Goal: Submit feedback/report problem: Submit feedback/report problem

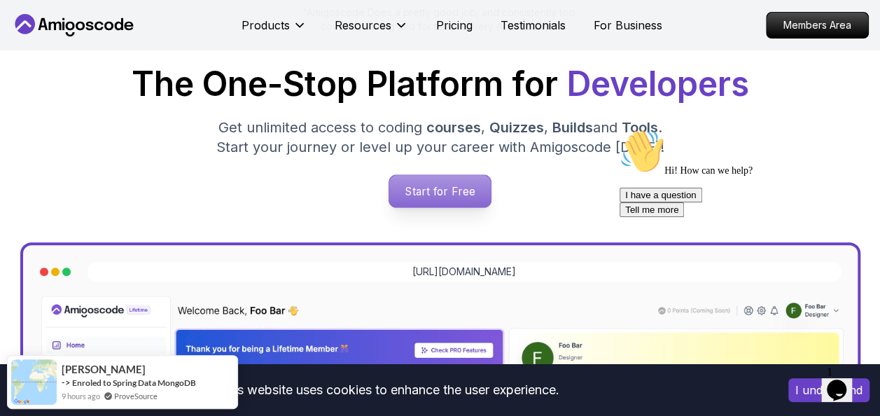
click at [441, 183] on p "Start for Free" at bounding box center [440, 191] width 102 height 32
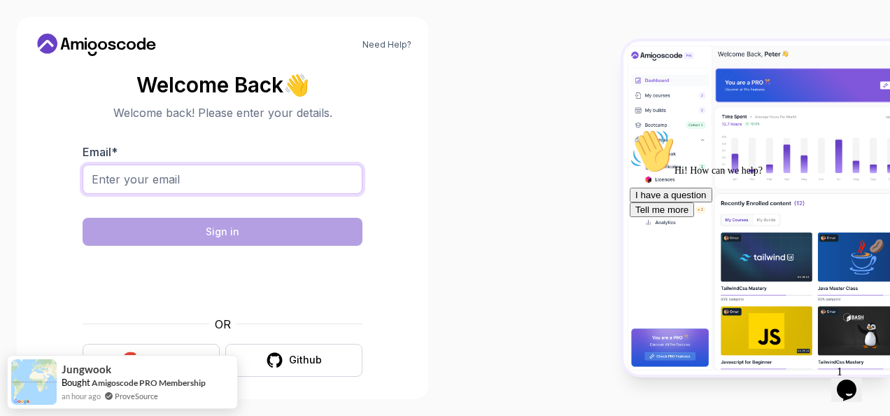
click at [143, 182] on input "Email *" at bounding box center [223, 179] width 280 height 29
type input "[EMAIL_ADDRESS][DOMAIN_NAME]"
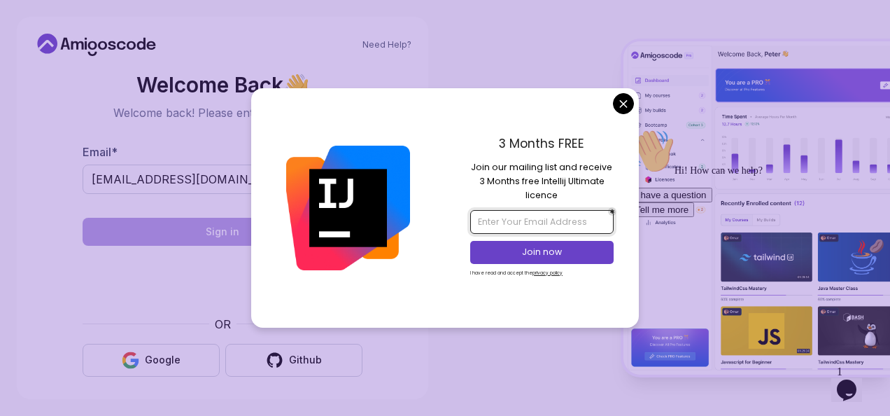
click at [508, 222] on input "email" at bounding box center [541, 222] width 143 height 24
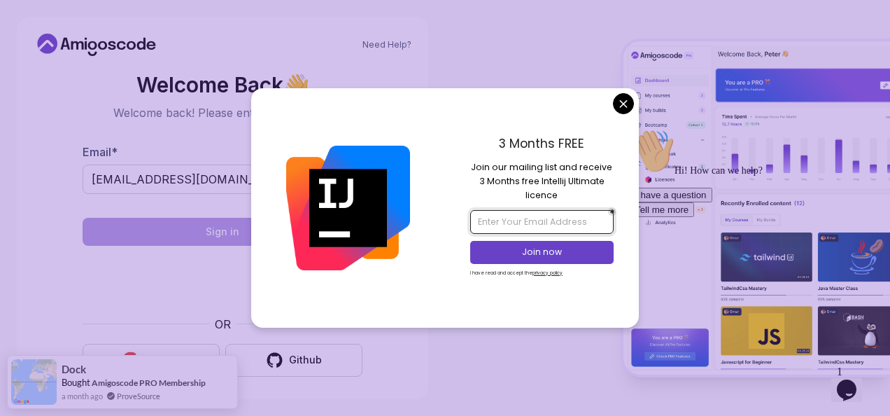
type input "[EMAIL_ADDRESS][DOMAIN_NAME]"
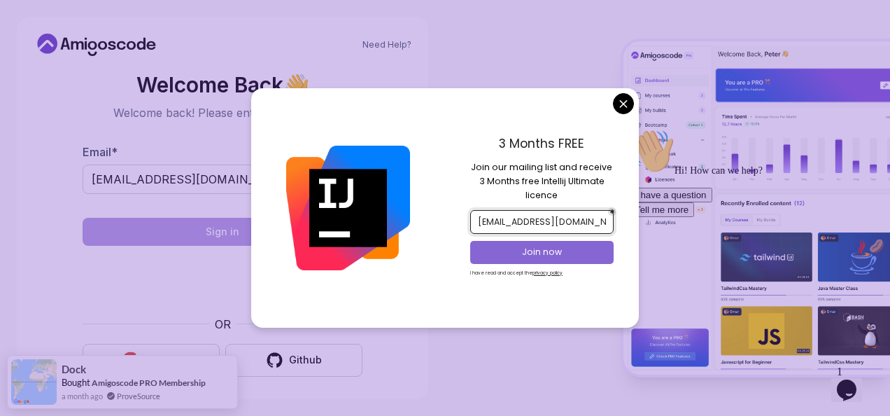
click at [540, 251] on p "Join now" at bounding box center [542, 252] width 116 height 13
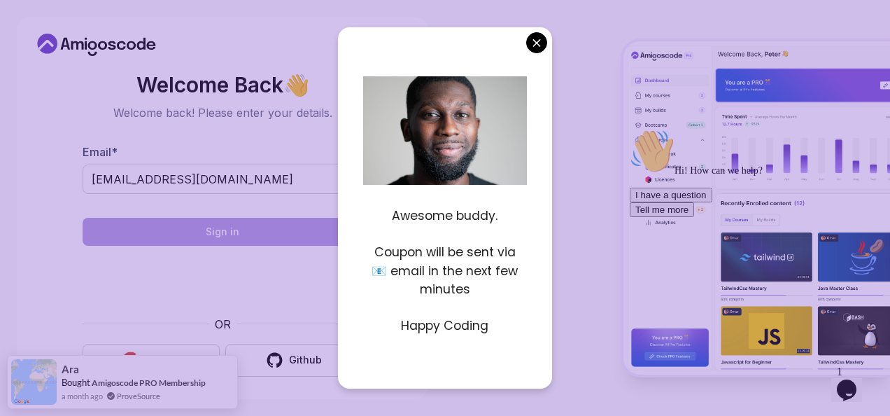
click at [538, 43] on body "Need Help? Welcome Back 👋 Welcome back! Please enter your details. Email * wond…" at bounding box center [445, 208] width 890 height 416
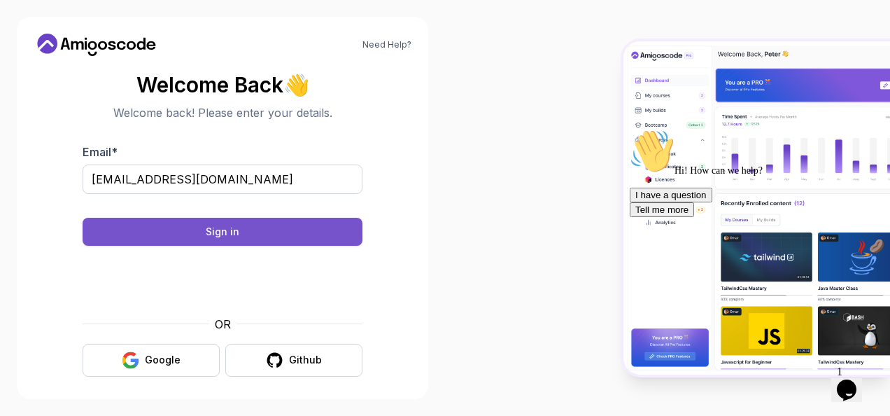
click at [221, 228] on div "Sign in" at bounding box center [223, 232] width 34 height 14
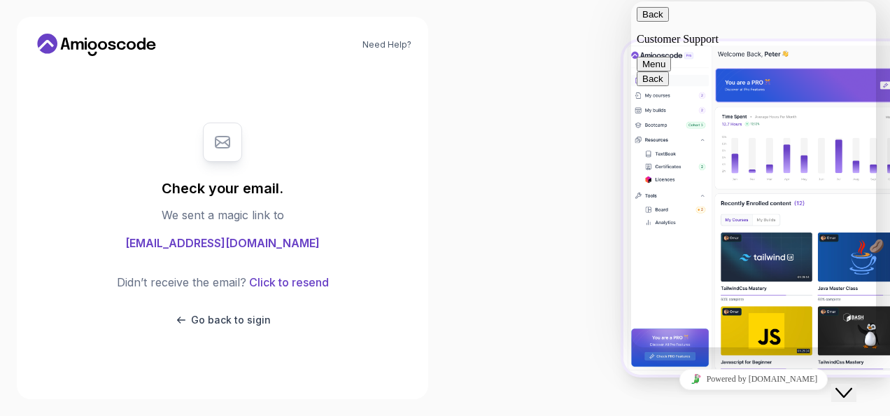
scroll to position [356, 0]
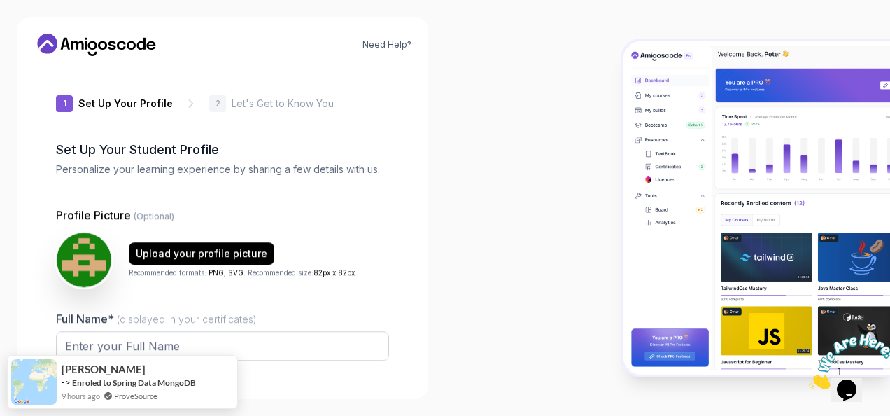
type input "silenthummingbird04a14"
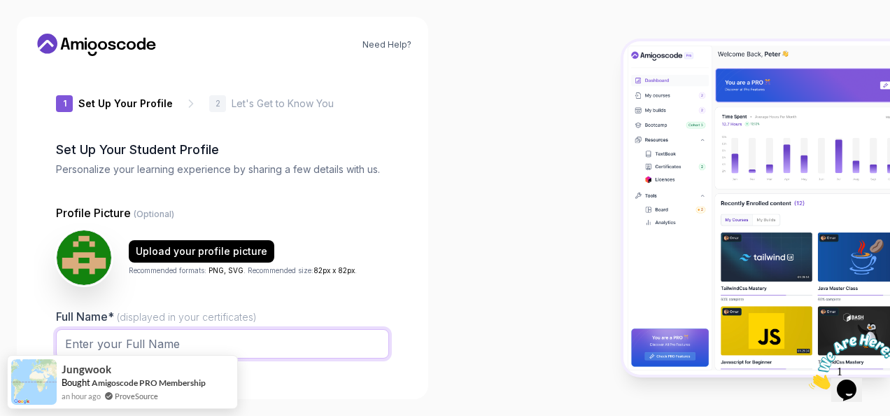
click at [133, 344] on input "Full Name* (displayed in your certificates)" at bounding box center [222, 343] width 333 height 29
type input "[PERSON_NAME] Ababi"
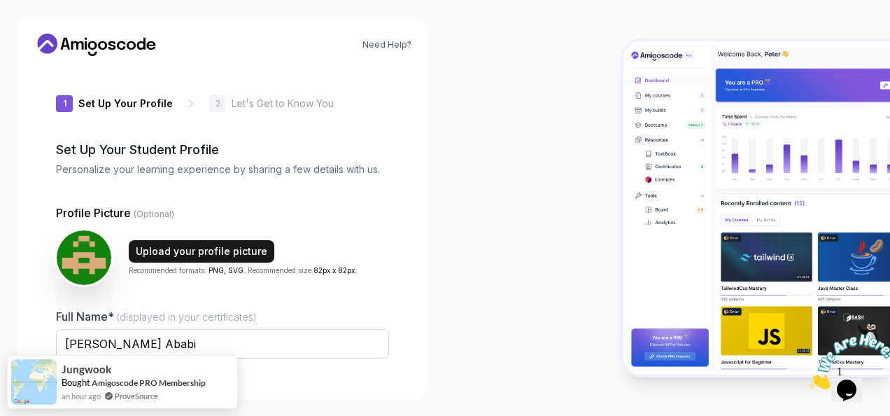
click at [214, 249] on div "Upload your profile picture" at bounding box center [202, 251] width 132 height 14
click at [211, 249] on div "Upload your profile picture" at bounding box center [202, 251] width 132 height 14
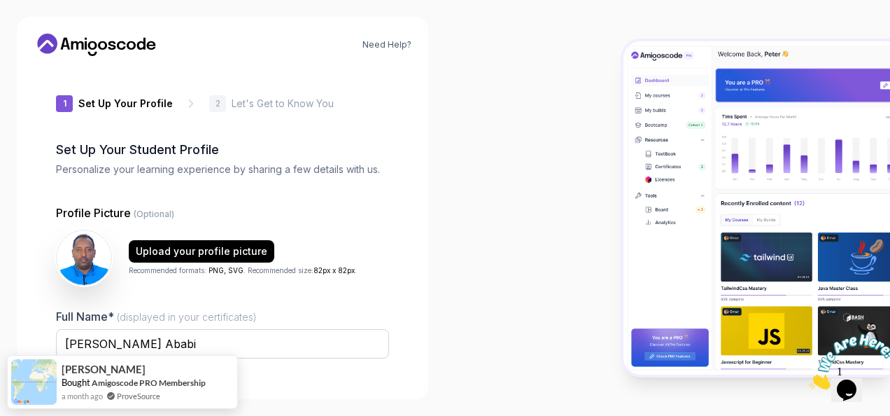
click at [131, 317] on span "(displayed in your certificates)" at bounding box center [187, 317] width 140 height 12
click at [131, 329] on input "[PERSON_NAME] Ababi" at bounding box center [222, 343] width 333 height 29
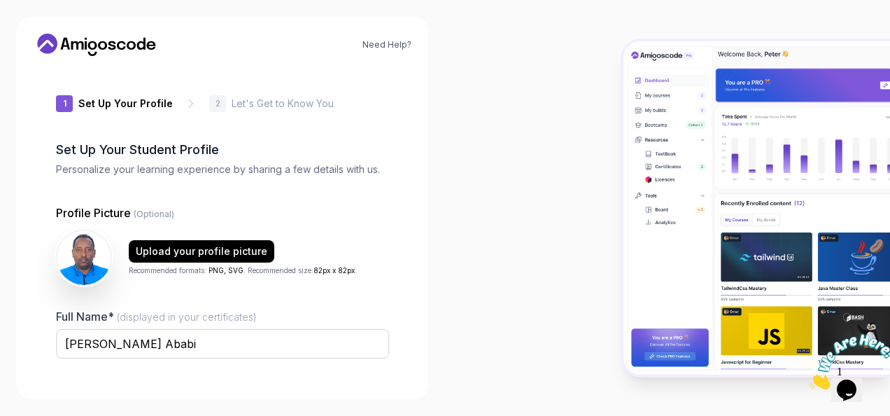
click at [459, 305] on div at bounding box center [667, 208] width 445 height 416
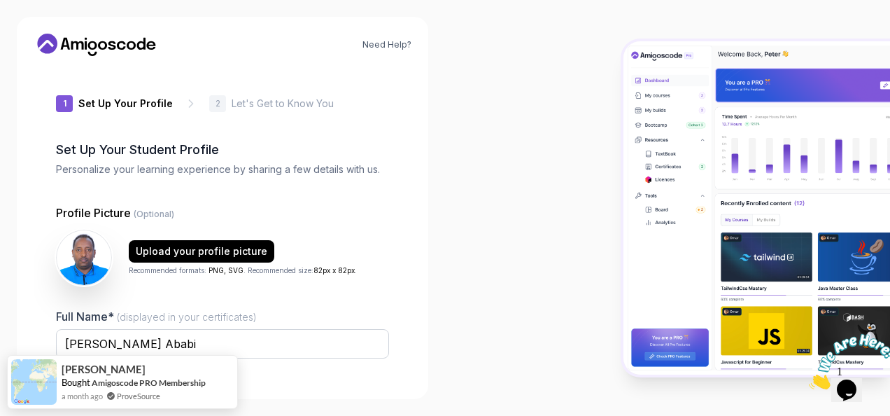
click at [562, 337] on div at bounding box center [667, 208] width 445 height 416
drag, startPoint x: 531, startPoint y: 269, endPoint x: 479, endPoint y: 183, distance: 100.5
click at [479, 183] on div at bounding box center [667, 208] width 445 height 416
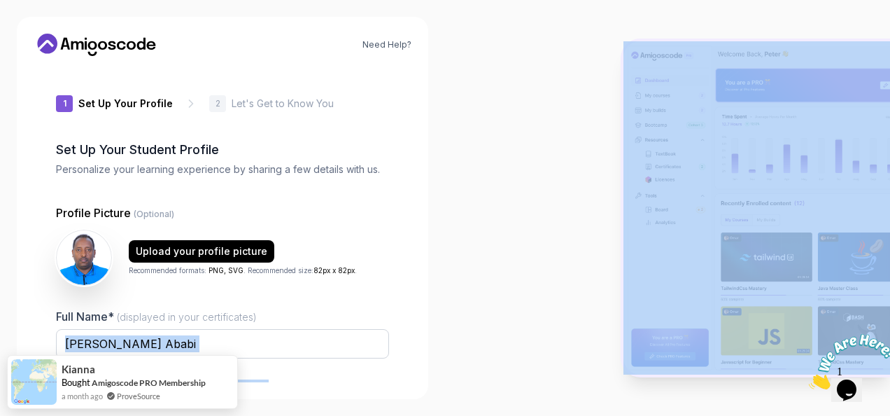
drag, startPoint x: 511, startPoint y: 273, endPoint x: 200, endPoint y: 331, distance: 316.2
click at [200, 331] on section "Need Help? 1 Set Up Your Profile 1 Set Up Your Profile 2 Let's Get to Know You …" at bounding box center [445, 208] width 890 height 416
click at [455, 304] on div at bounding box center [667, 208] width 445 height 416
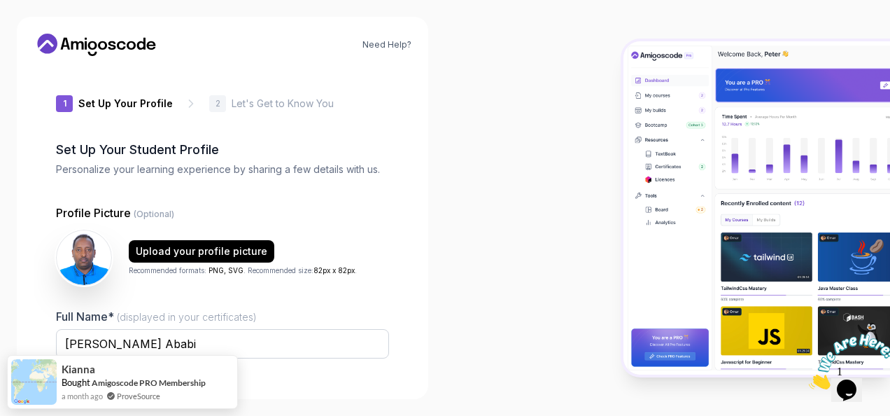
click at [258, 385] on div "Need Help? 1 Set Up Your Profile 1 Set Up Your Profile 2 Let's Get to Know You …" at bounding box center [223, 208] width 412 height 382
click at [259, 104] on p "Let's Get to Know You" at bounding box center [283, 104] width 102 height 14
click at [235, 251] on div "Upload your profile picture" at bounding box center [202, 251] width 132 height 14
click at [505, 328] on div at bounding box center [667, 208] width 445 height 416
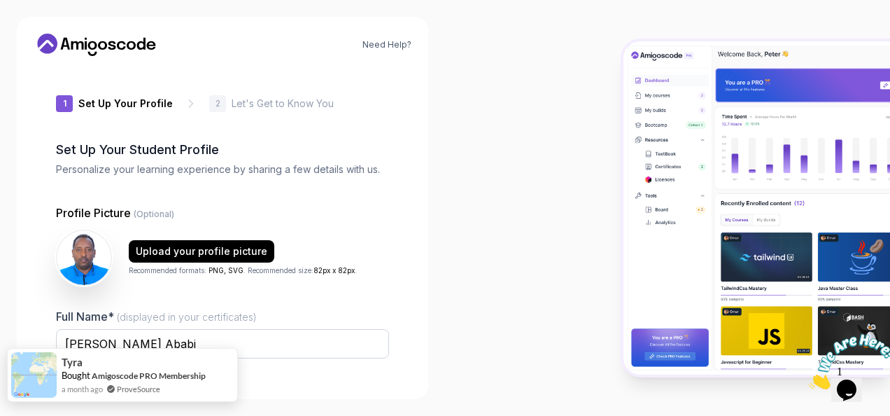
click at [38, 370] on img at bounding box center [34, 375] width 46 height 46
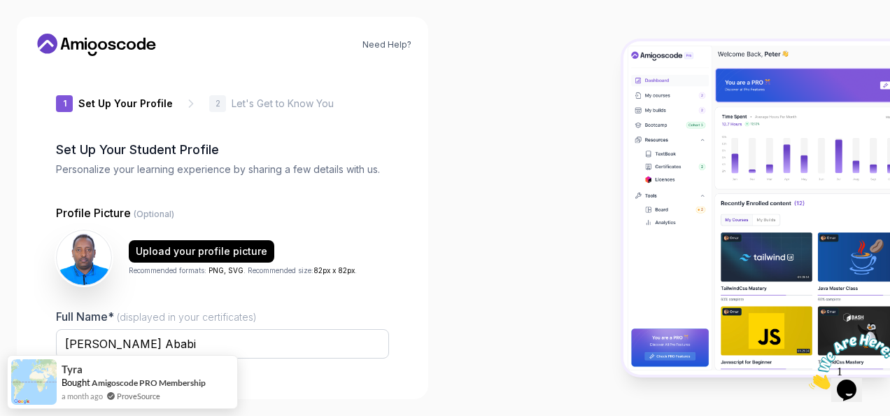
click at [487, 267] on div at bounding box center [667, 208] width 445 height 416
drag, startPoint x: 223, startPoint y: 342, endPoint x: 46, endPoint y: 337, distance: 177.2
click at [46, 337] on div "1 Set Up Your Profile 1 Set Up Your Profile 2 Let's Get to Know You Set Up Your…" at bounding box center [223, 224] width 378 height 315
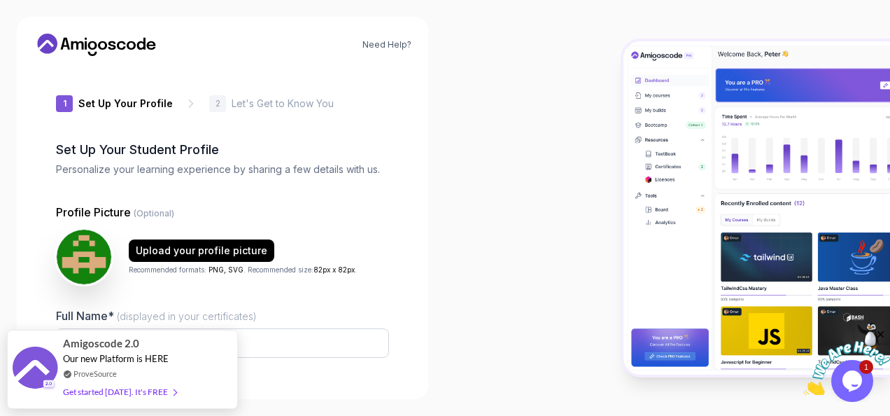
type input "happyfalcon147f1"
click at [522, 328] on div at bounding box center [667, 208] width 445 height 416
click at [857, 373] on img at bounding box center [847, 368] width 87 height 55
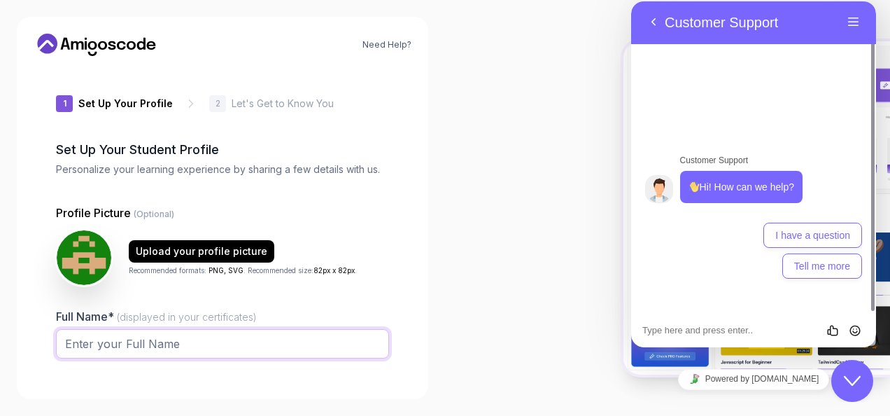
click at [99, 336] on input "Full Name* (displayed in your certificates)" at bounding box center [222, 343] width 333 height 29
type input "[PERSON_NAME] Ababi"
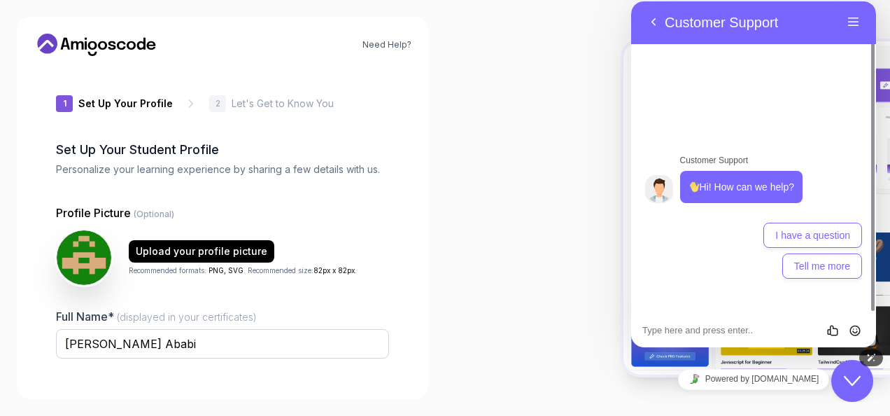
click at [855, 378] on icon "Close Chat This icon closes the chat window." at bounding box center [852, 380] width 17 height 17
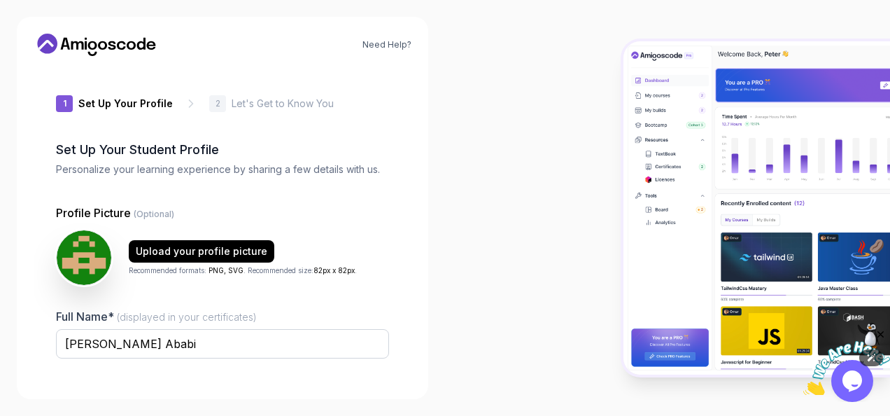
click at [851, 380] on img at bounding box center [847, 368] width 87 height 55
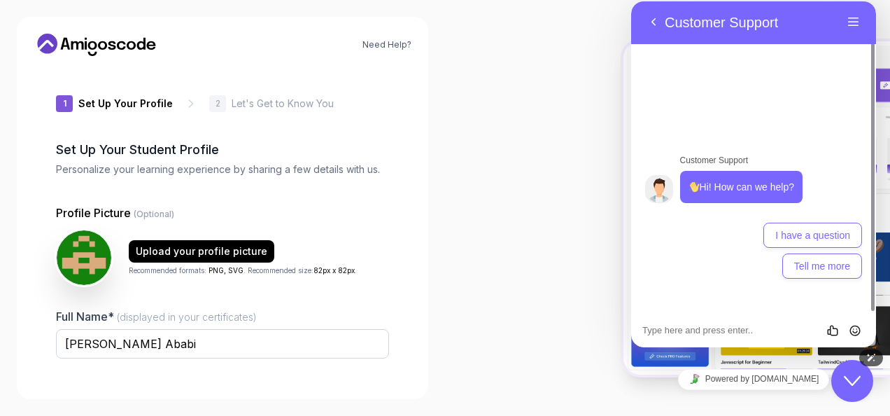
click at [631, 1] on textarea at bounding box center [631, 1] width 0 height 0
type textarea "I filled my profile and how to go to next"
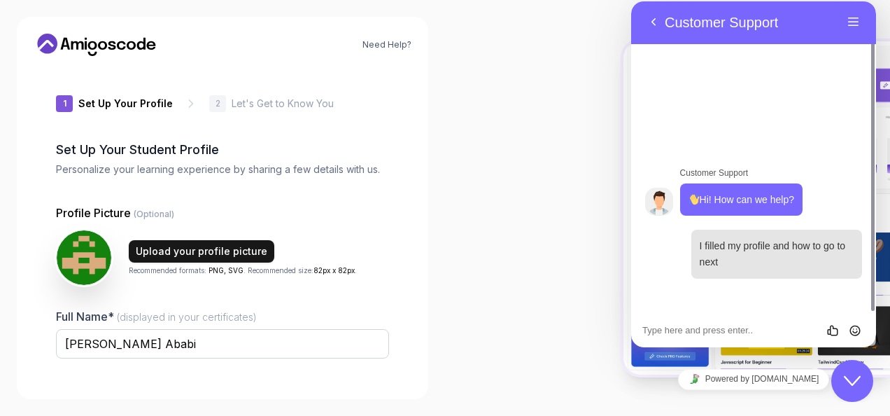
click at [174, 251] on div "Upload your profile picture" at bounding box center [202, 251] width 132 height 14
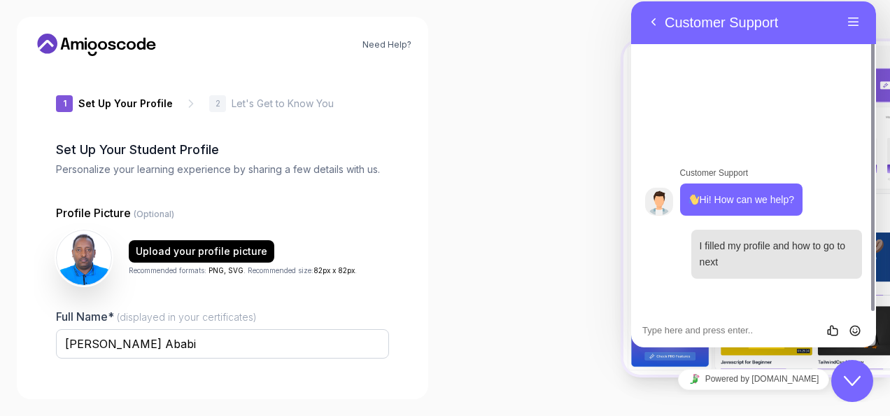
click at [289, 99] on p "Let's Get to Know You" at bounding box center [283, 104] width 102 height 14
click at [92, 53] on icon at bounding box center [97, 45] width 126 height 22
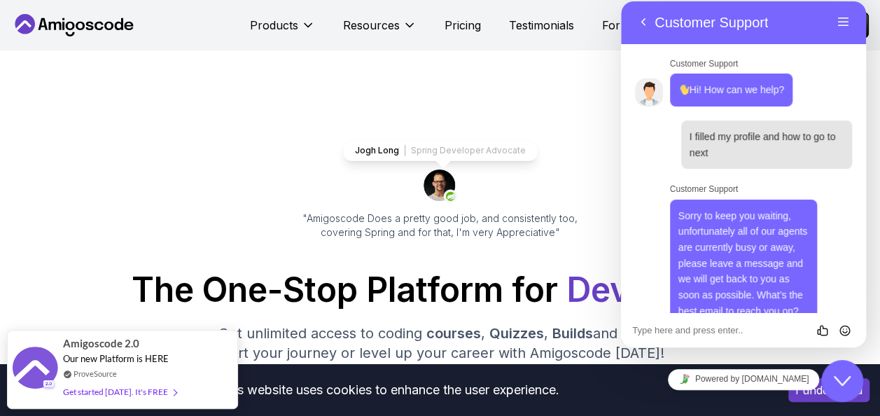
scroll to position [294, 0]
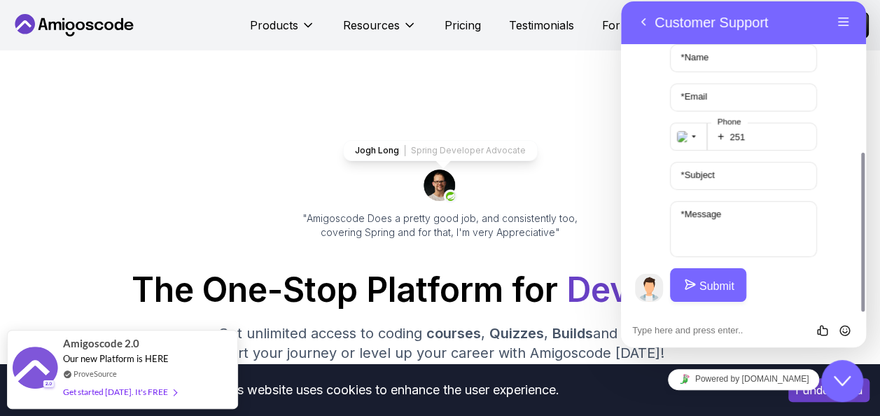
drag, startPoint x: 860, startPoint y: 298, endPoint x: 864, endPoint y: 217, distance: 81.3
click at [864, 217] on div at bounding box center [860, 156] width 11 height 310
drag, startPoint x: 862, startPoint y: 191, endPoint x: 857, endPoint y: 81, distance: 110.0
click at [857, 81] on div at bounding box center [860, 156] width 11 height 310
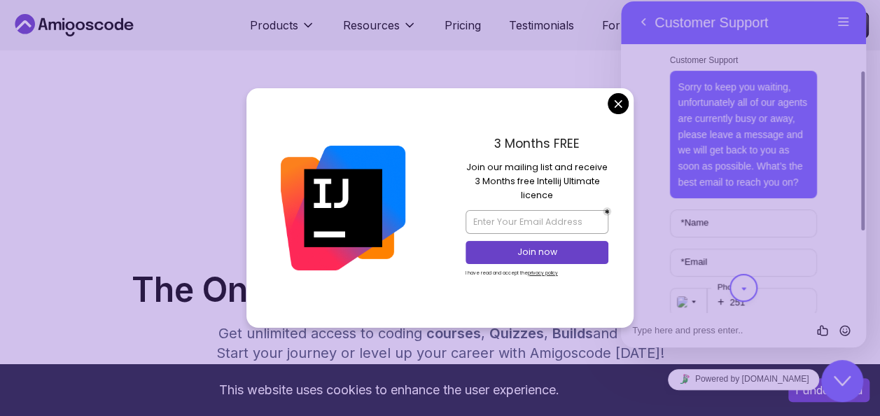
scroll to position [132, 0]
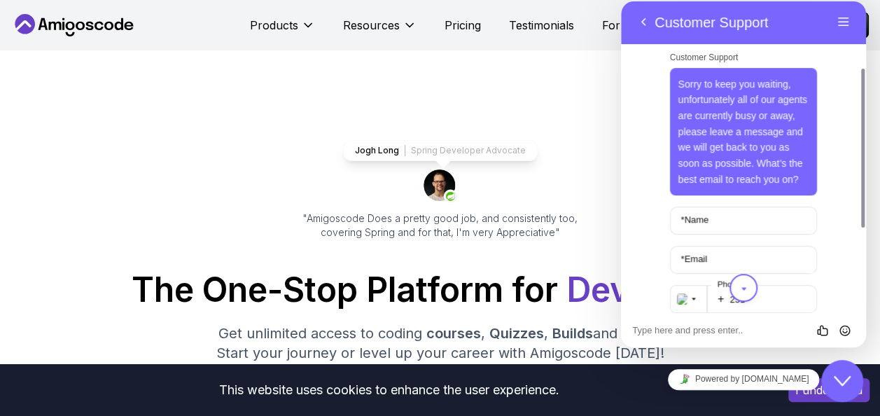
click at [701, 216] on label "* Name" at bounding box center [694, 219] width 41 height 11
click at [701, 216] on input "* Name" at bounding box center [744, 221] width 148 height 28
type input "[PERSON_NAME]"
click at [696, 261] on label "* Email" at bounding box center [694, 258] width 40 height 11
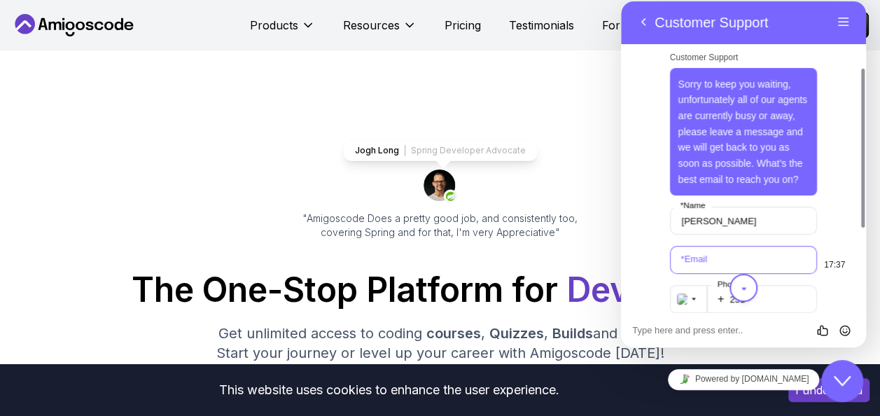
click at [696, 261] on input "* Email" at bounding box center [744, 260] width 148 height 28
type input "[EMAIL_ADDRESS][DOMAIN_NAME]"
click at [767, 300] on input "251" at bounding box center [762, 299] width 111 height 28
drag, startPoint x: 861, startPoint y: 186, endPoint x: 1488, endPoint y: 300, distance: 637.5
click html "Back Customer Support Menu Back Rate this chat Insert emoji Customer Support Hi…"
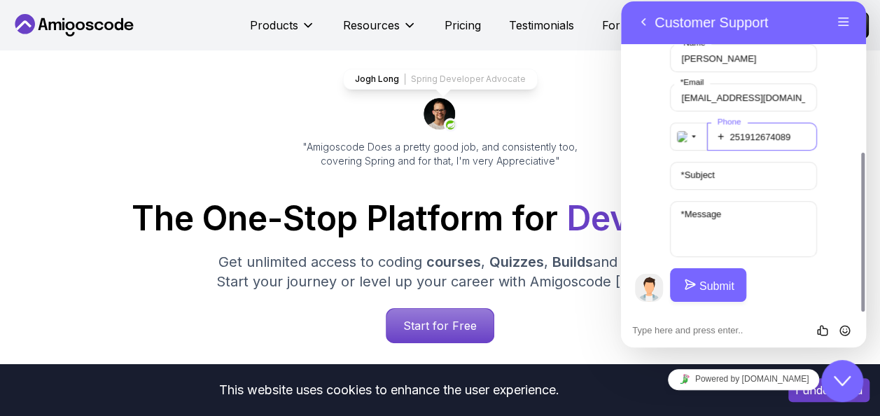
scroll to position [76, 0]
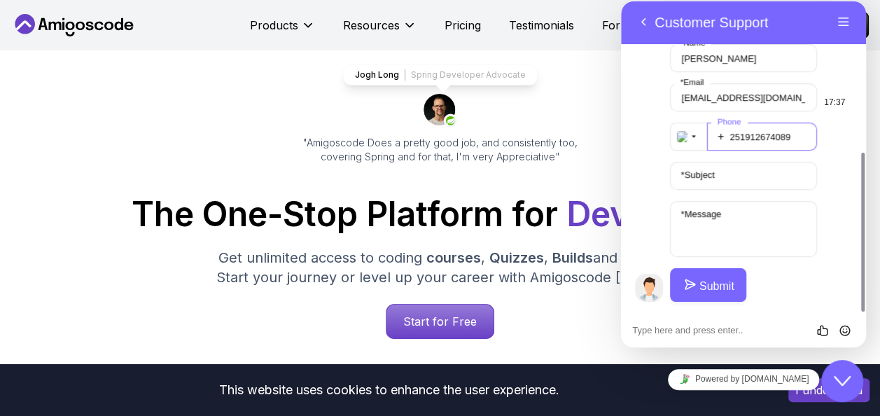
type input "251912674089"
click at [701, 174] on label "* Subject" at bounding box center [698, 174] width 48 height 11
click at [701, 174] on input "* Subject" at bounding box center [744, 176] width 148 height 28
type input "No next tab to complete the registration after filling out my full name and pro…"
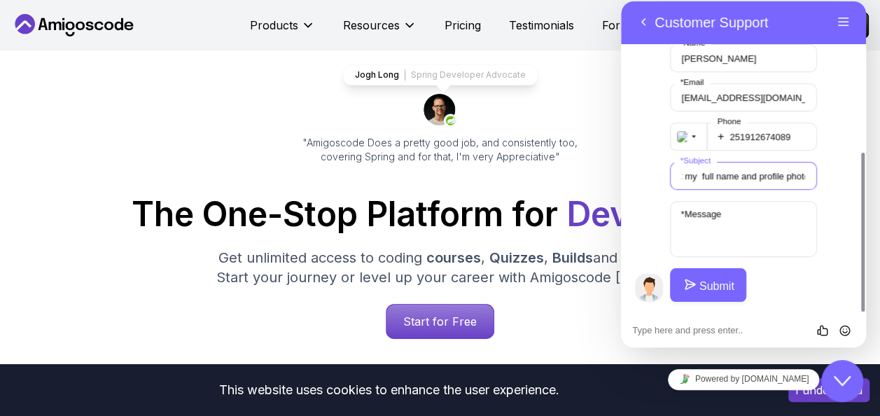
scroll to position [0, 0]
drag, startPoint x: 810, startPoint y: 176, endPoint x: 513, endPoint y: 190, distance: 297.2
click html "Back Customer Support Menu Back Rate this chat Insert emoji Customer Support Hi…"
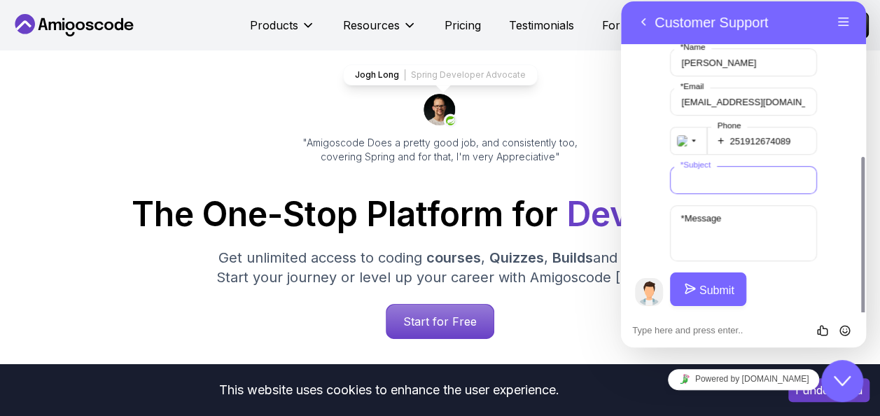
scroll to position [294, 0]
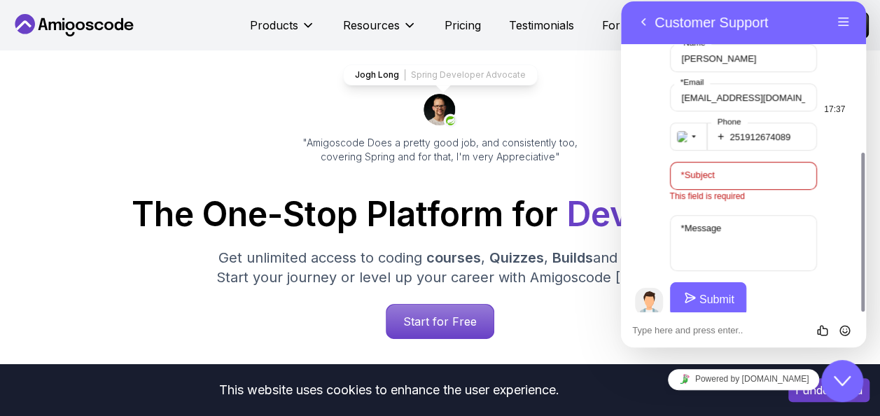
click at [694, 211] on div "[PERSON_NAME] * Name [EMAIL_ADDRESS][DOMAIN_NAME] * Email + [PHONE_NUMBER] Phon…" at bounding box center [744, 180] width 148 height 272
click at [685, 231] on label "* Message" at bounding box center [701, 228] width 54 height 11
click at [685, 231] on textarea "* Message" at bounding box center [744, 243] width 148 height 56
paste textarea "No next tab to complete the registration after filling out my full name and pro…"
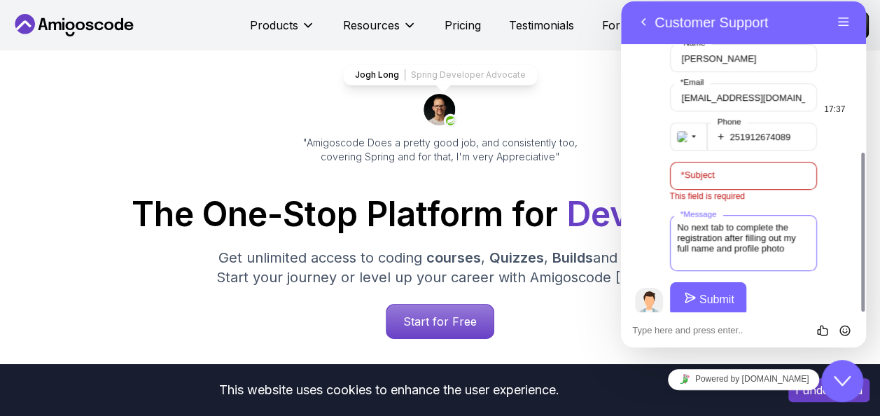
type textarea "No next tab to complete the registration after filling out my full name and pro…"
click at [719, 174] on label "* Subject" at bounding box center [698, 174] width 48 height 11
click at [719, 174] on input "* Subject" at bounding box center [744, 176] width 148 height 28
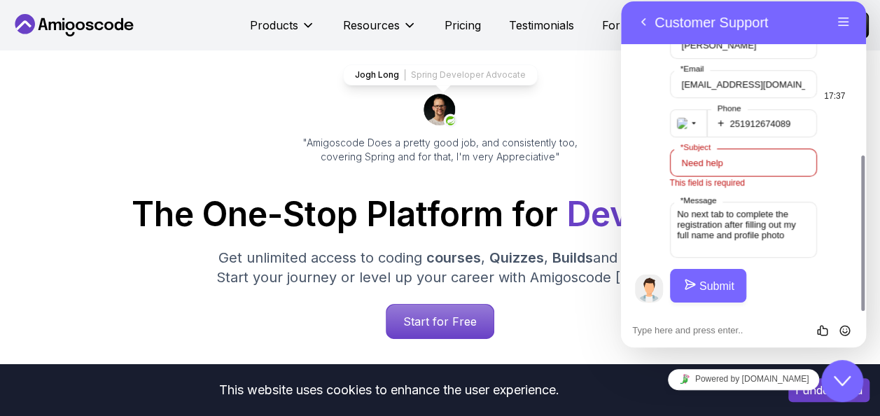
type input "Need help"
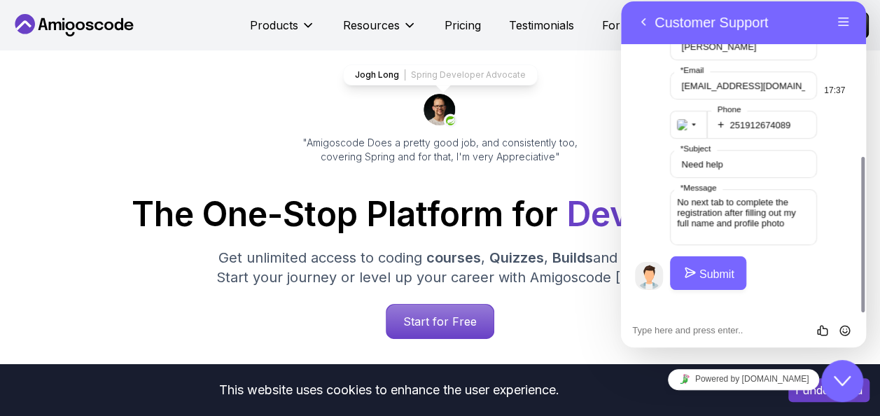
click at [714, 283] on button "Submit" at bounding box center [708, 273] width 76 height 34
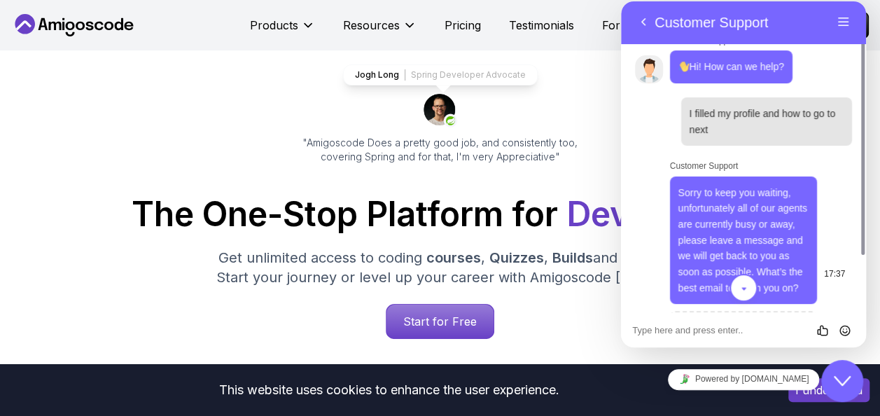
scroll to position [97, 0]
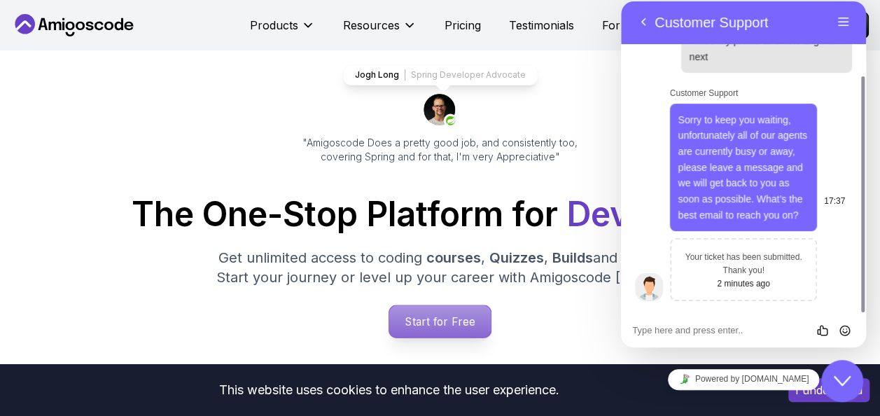
click at [431, 318] on p "Start for Free" at bounding box center [440, 321] width 102 height 32
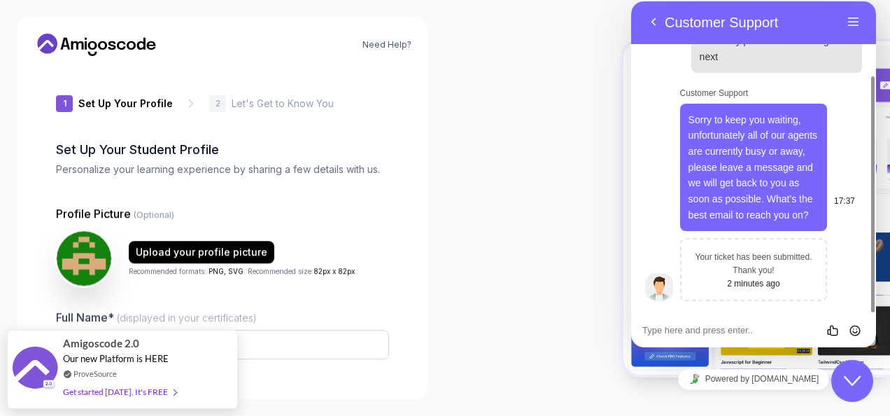
type input "keeniguana7130b"
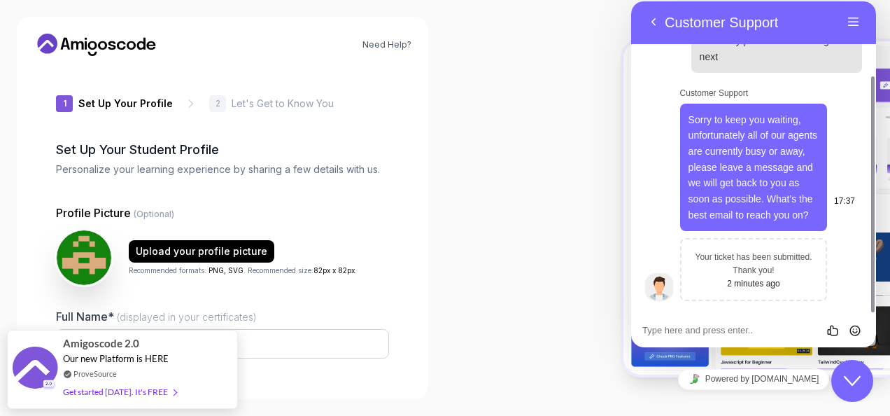
click at [393, 287] on div "1 Set Up Your Profile 1 Set Up Your Profile 2 Let's Get to Know You Set Up Your…" at bounding box center [223, 224] width 378 height 315
click at [269, 310] on div "Full Name* (displayed in your certificates)" at bounding box center [222, 341] width 333 height 66
click at [265, 345] on input "Full Name* (displayed in your certificates)" at bounding box center [222, 343] width 333 height 29
type input "[PERSON_NAME] Ababi"
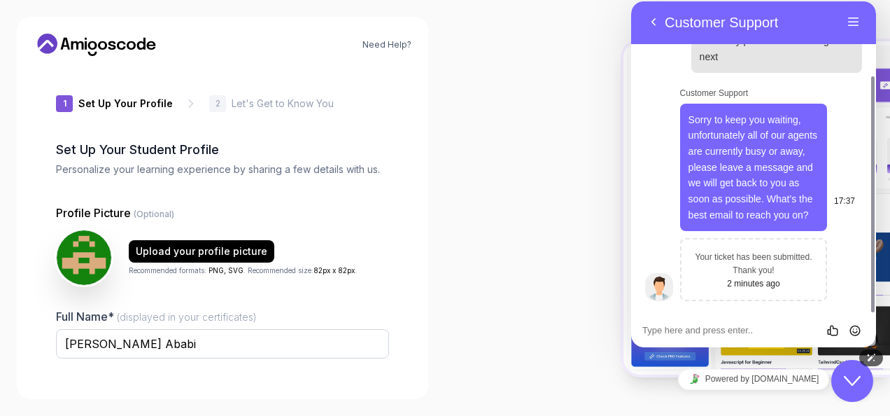
click at [849, 379] on icon "Close Chat This icon closes the chat window." at bounding box center [852, 380] width 17 height 17
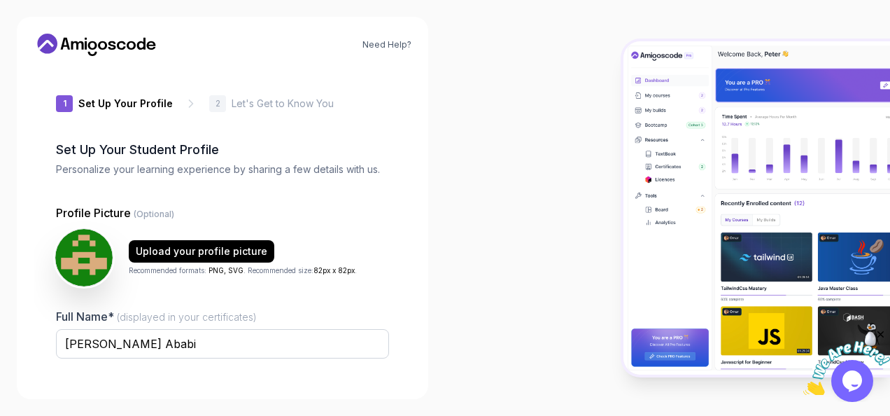
click at [88, 249] on img at bounding box center [83, 257] width 57 height 57
click at [92, 257] on img at bounding box center [83, 257] width 57 height 57
click at [195, 248] on div "Upload your profile picture" at bounding box center [202, 251] width 132 height 14
click at [886, 83] on img at bounding box center [757, 207] width 267 height 333
click at [847, 391] on img at bounding box center [847, 368] width 87 height 55
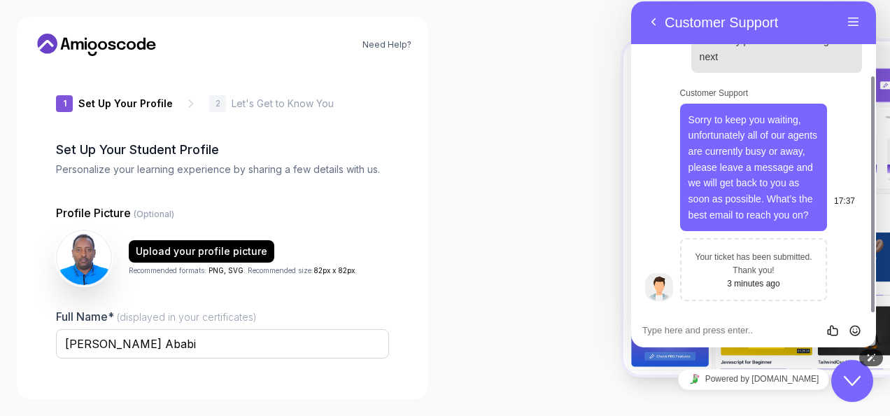
click at [746, 279] on time "3 minutes ago" at bounding box center [753, 284] width 53 height 10
click at [890, 167] on img at bounding box center [757, 207] width 267 height 333
click at [308, 377] on div "Full Name* (displayed in your certificates) [PERSON_NAME] Username* (You can ch…" at bounding box center [222, 415] width 333 height 214
click at [631, 1] on textarea at bounding box center [631, 1] width 0 height 0
paste textarea "[URL][DOMAIN_NAME]"
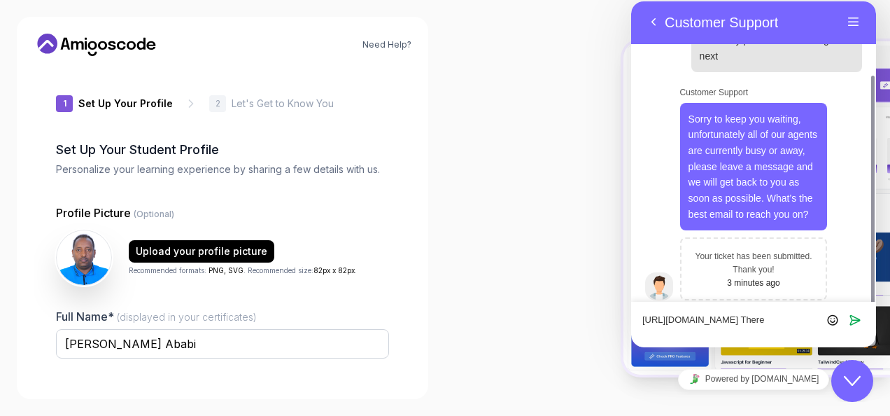
scroll to position [106, 0]
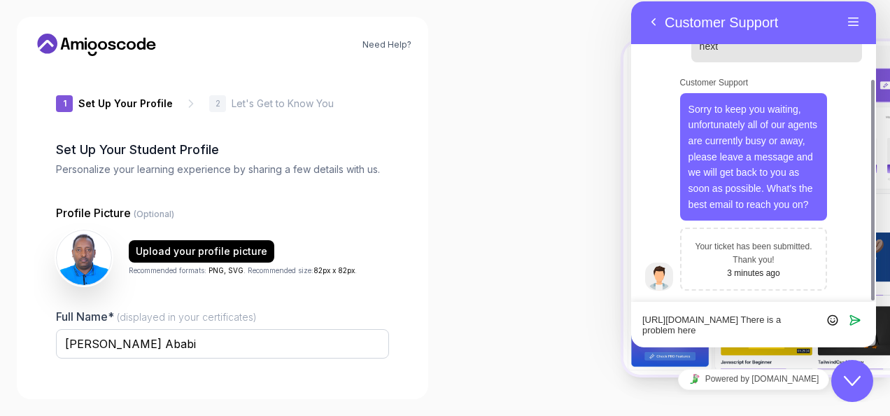
type textarea "[URL][DOMAIN_NAME] There is a problem here."
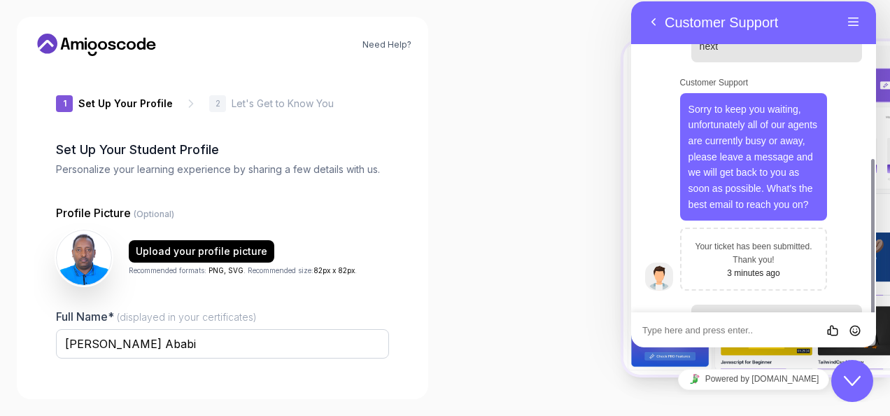
scroll to position [159, 0]
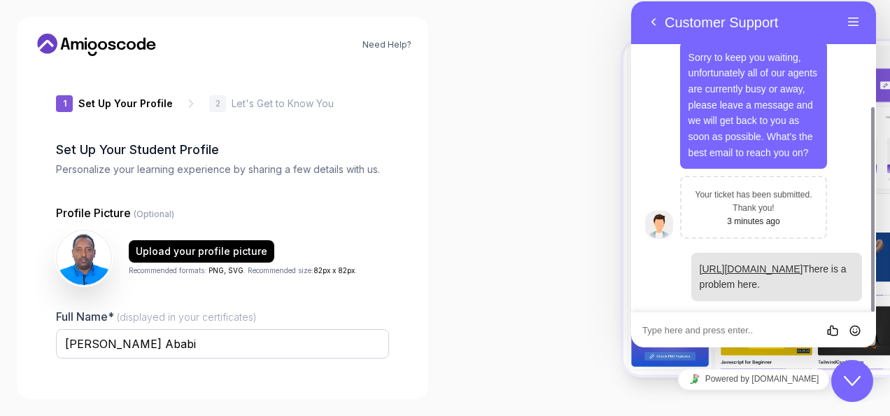
click at [297, 105] on p "Let's Get to Know You" at bounding box center [283, 104] width 102 height 14
click at [216, 102] on p "2" at bounding box center [218, 103] width 5 height 8
click at [353, 391] on div "Need Help? 1 Set Up Your Profile 1 Set Up Your Profile 2 Let's Get to Know You …" at bounding box center [223, 208] width 412 height 382
click at [777, 377] on link "Powered by [DOMAIN_NAME]" at bounding box center [754, 379] width 152 height 21
